Goal: Task Accomplishment & Management: Complete application form

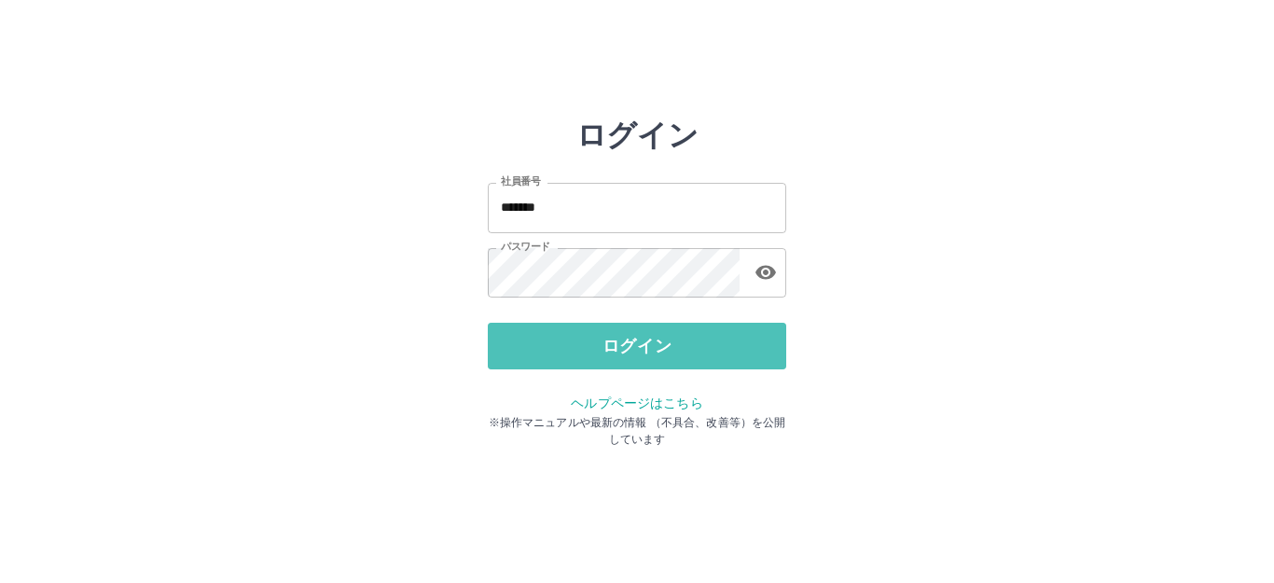
click at [639, 349] on button "ログイン" at bounding box center [637, 346] width 298 height 47
click at [639, 349] on div at bounding box center [637, 291] width 1274 height 583
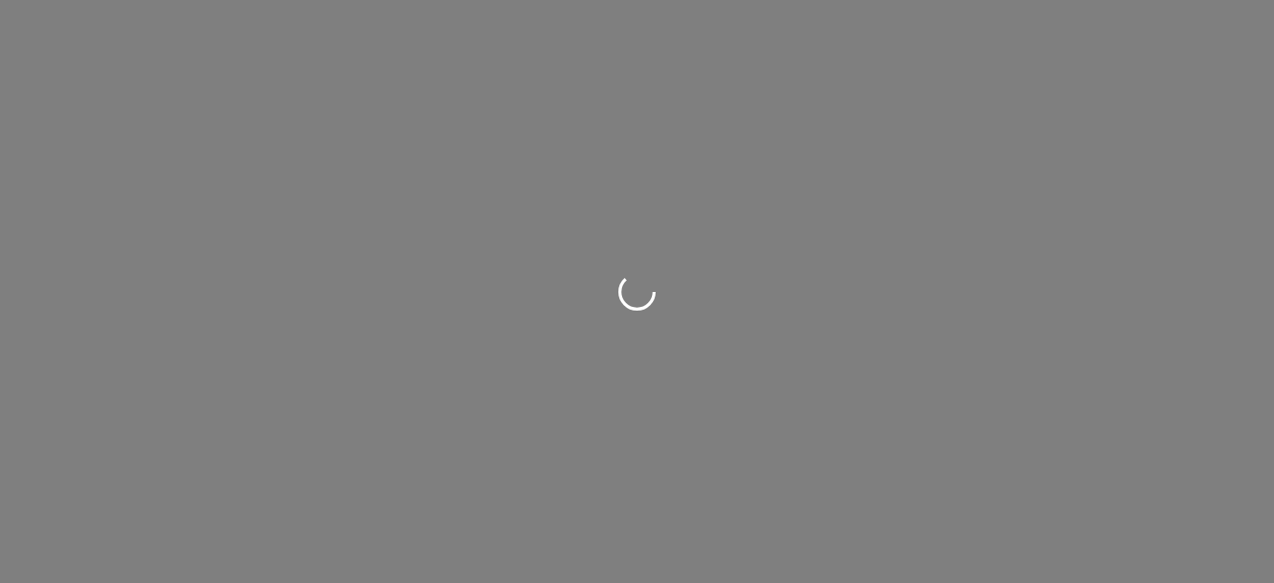
click at [628, 344] on div at bounding box center [637, 291] width 1274 height 583
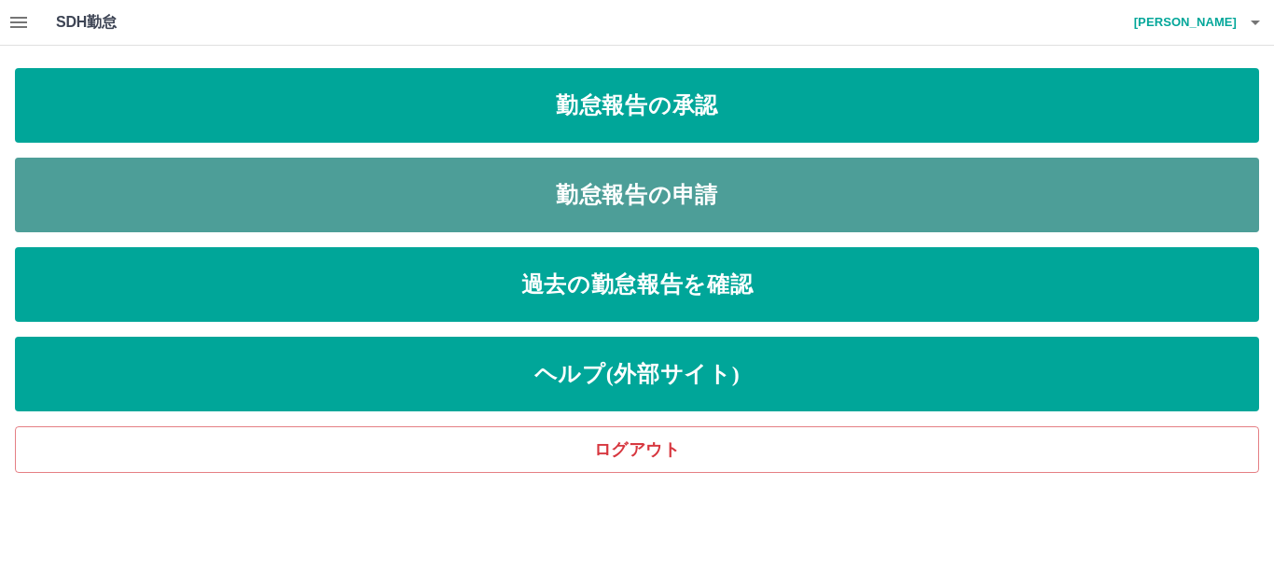
click at [633, 197] on link "勤怠報告の申請" at bounding box center [637, 195] width 1244 height 75
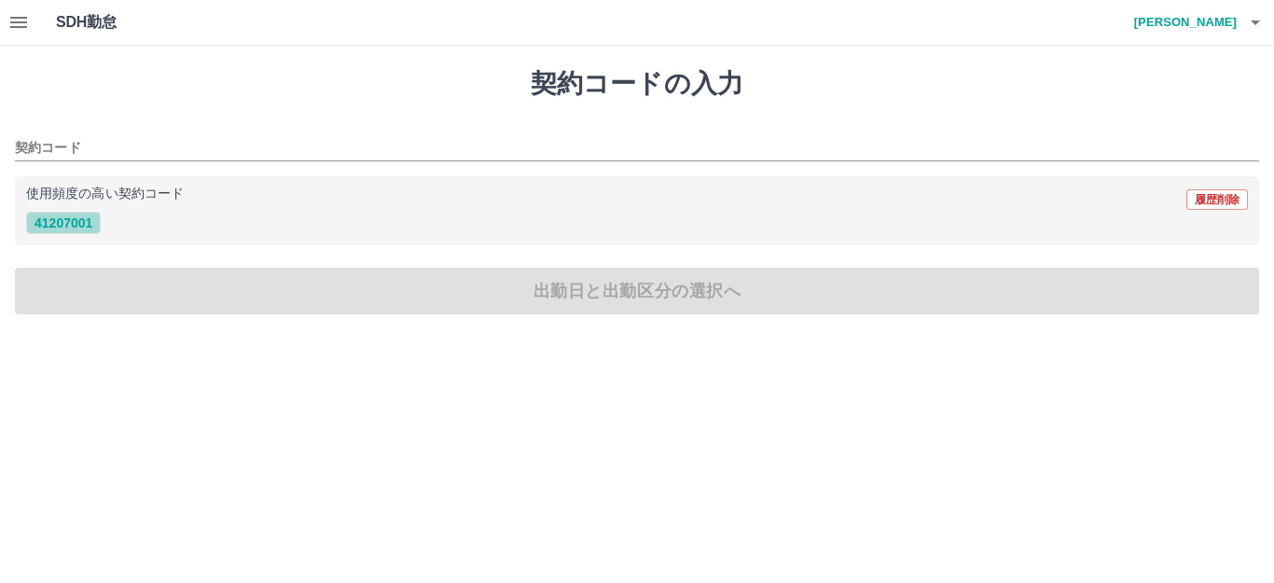
click at [58, 224] on button "41207001" at bounding box center [63, 223] width 75 height 22
type input "********"
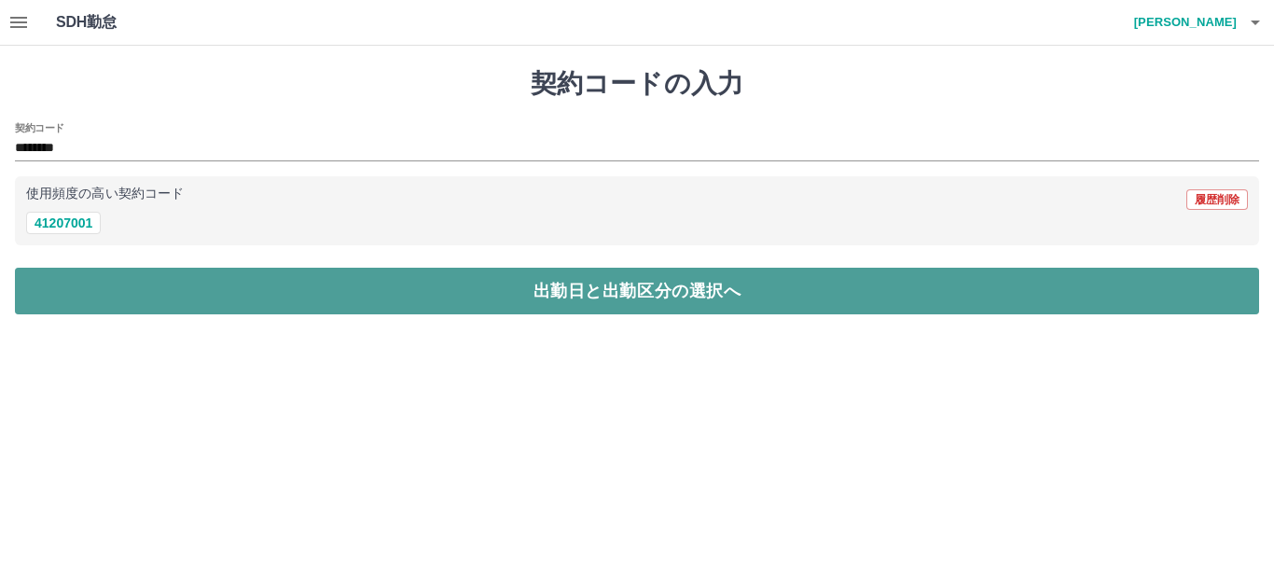
click at [558, 286] on button "出勤日と出勤区分の選択へ" at bounding box center [637, 291] width 1244 height 47
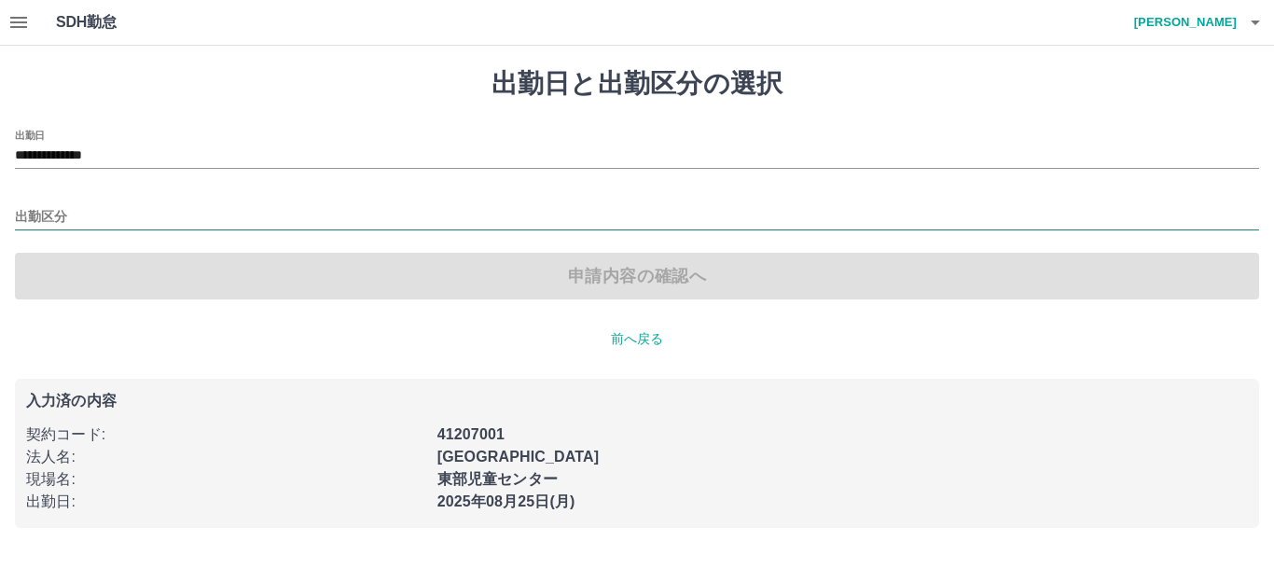
click at [18, 218] on input "出勤区分" at bounding box center [637, 217] width 1244 height 23
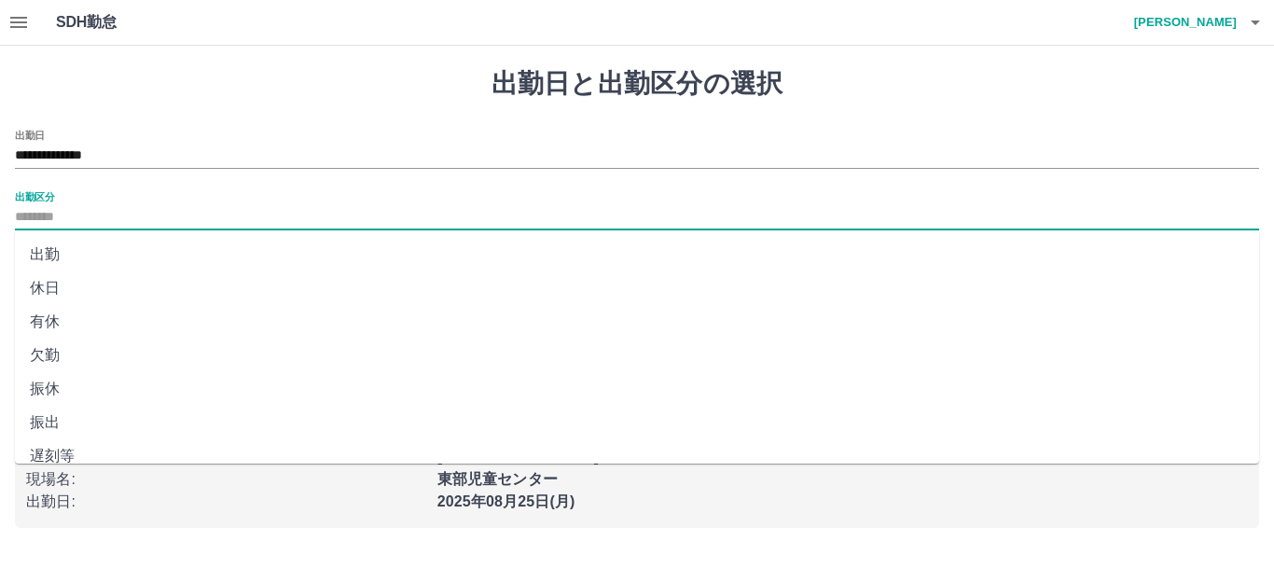
click at [43, 389] on li "振休" at bounding box center [637, 389] width 1244 height 34
type input "**"
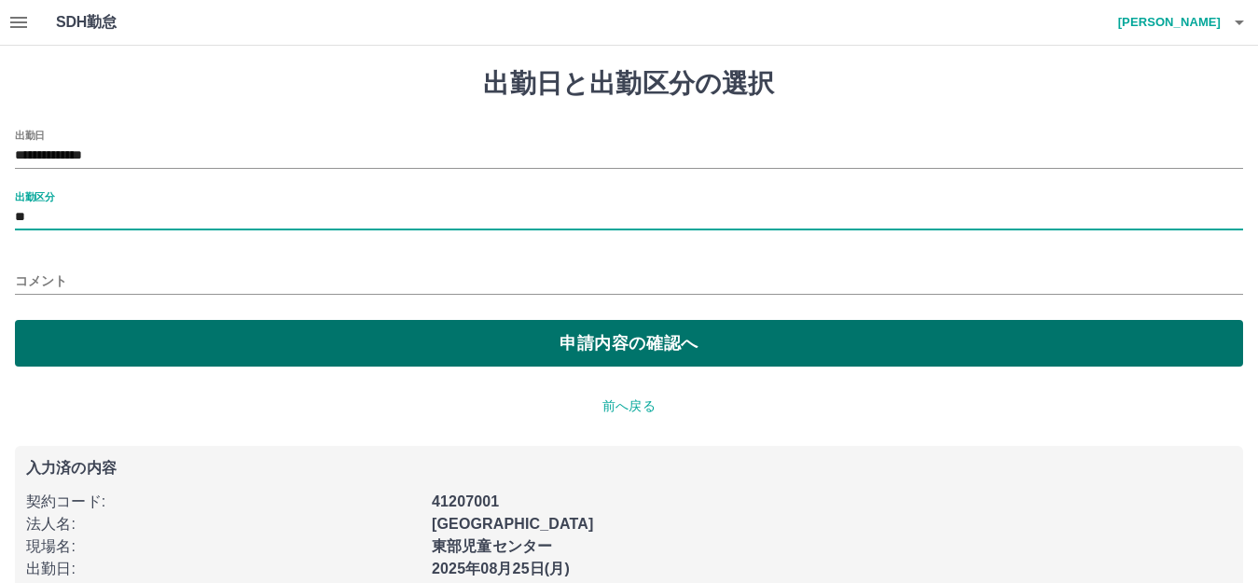
click at [619, 344] on button "申請内容の確認へ" at bounding box center [629, 343] width 1228 height 47
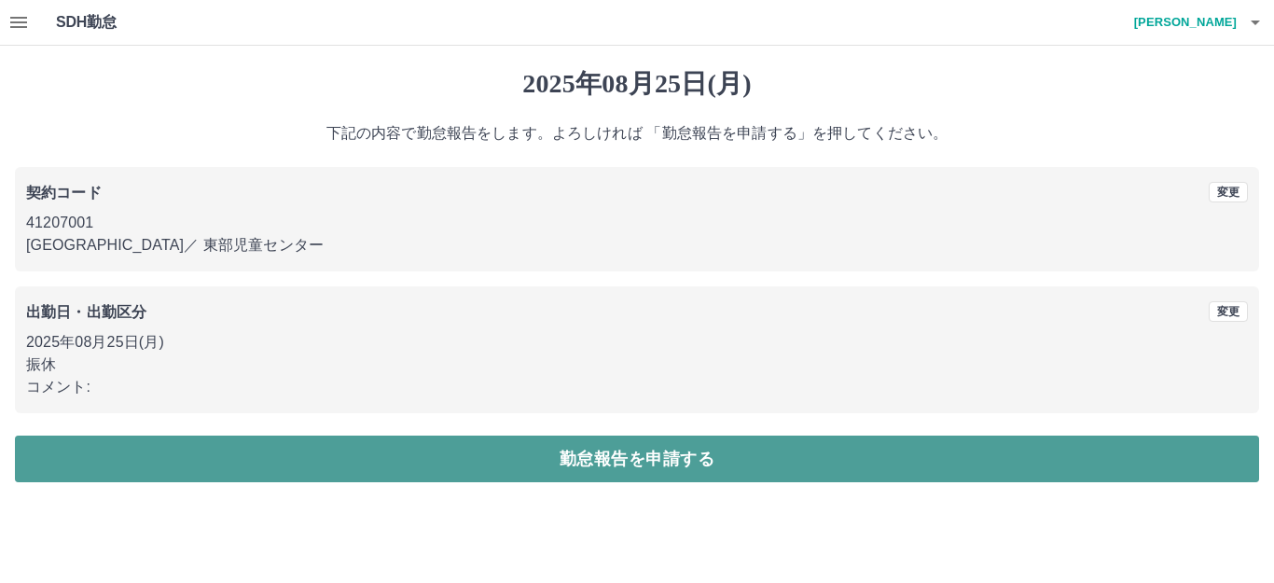
click at [632, 456] on button "勤怠報告を申請する" at bounding box center [637, 458] width 1244 height 47
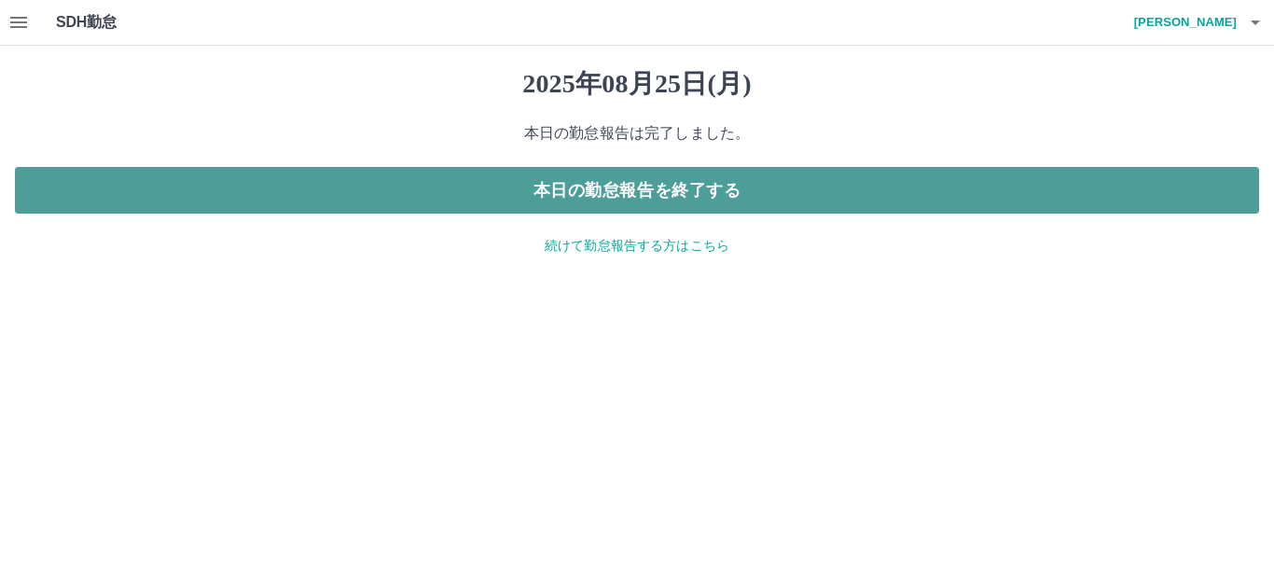
click at [628, 191] on button "本日の勤怠報告を終了する" at bounding box center [637, 190] width 1244 height 47
